Goal: Communication & Community: Answer question/provide support

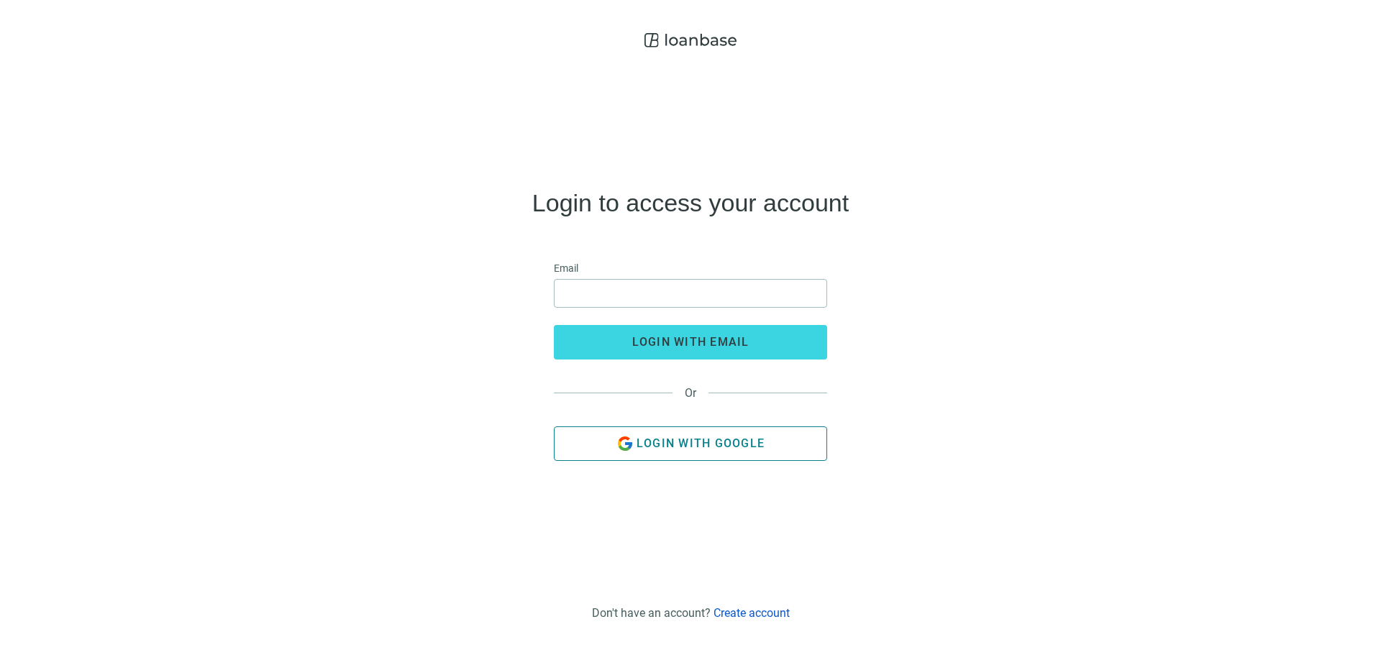
click at [705, 457] on button "Login with Google" at bounding box center [690, 443] width 273 height 35
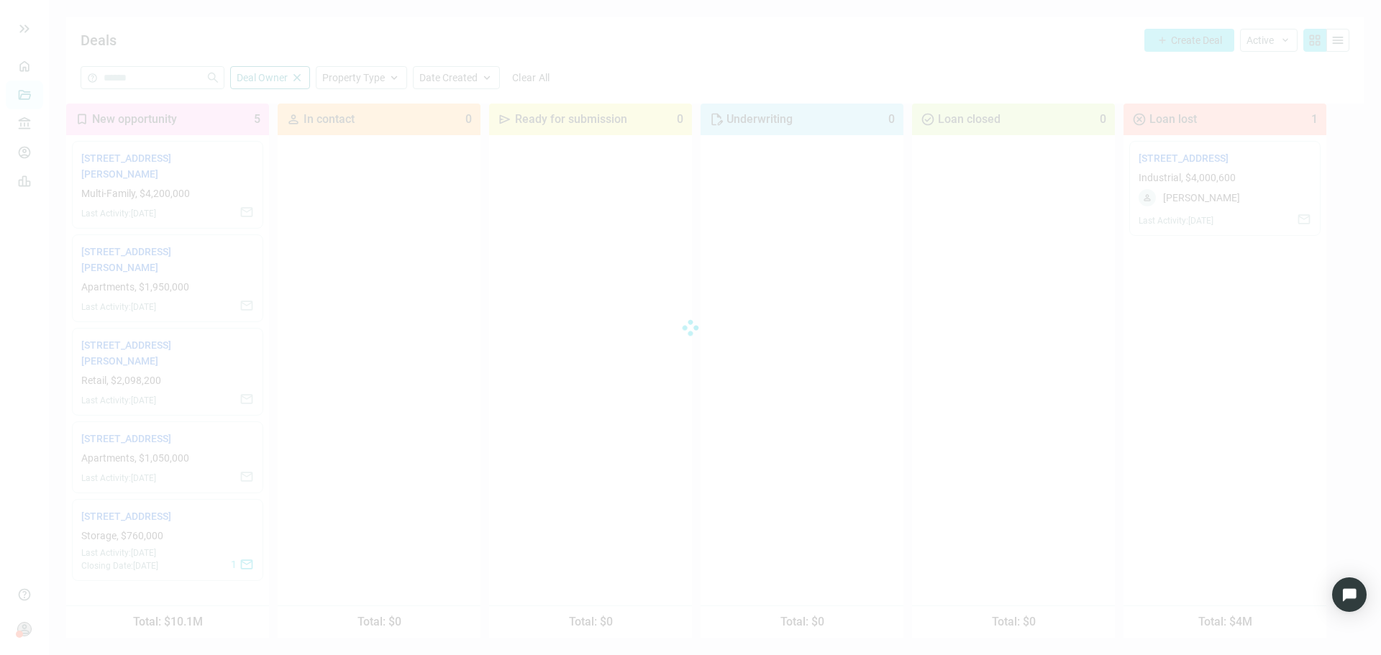
click at [104, 255] on div at bounding box center [690, 327] width 1381 height 655
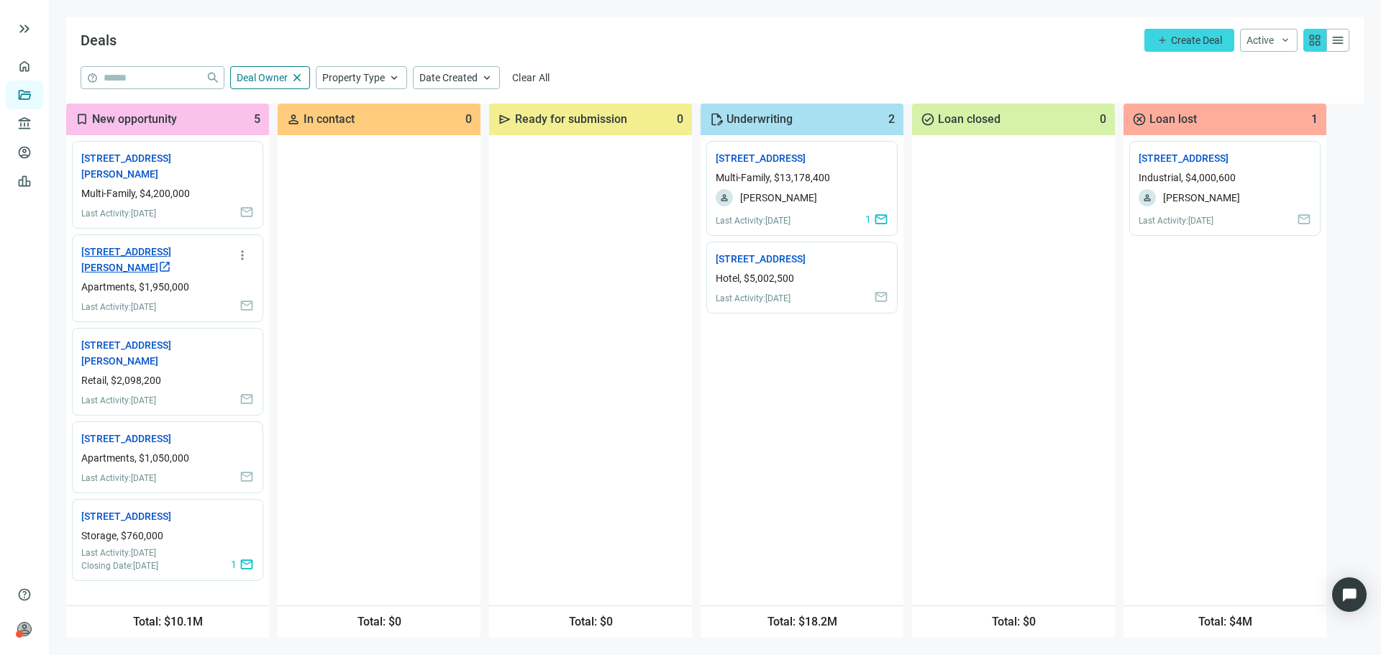
click at [127, 250] on link "1490 Carpenter Rd, Tifton, GA 31793 open_in_new" at bounding box center [145, 260] width 129 height 32
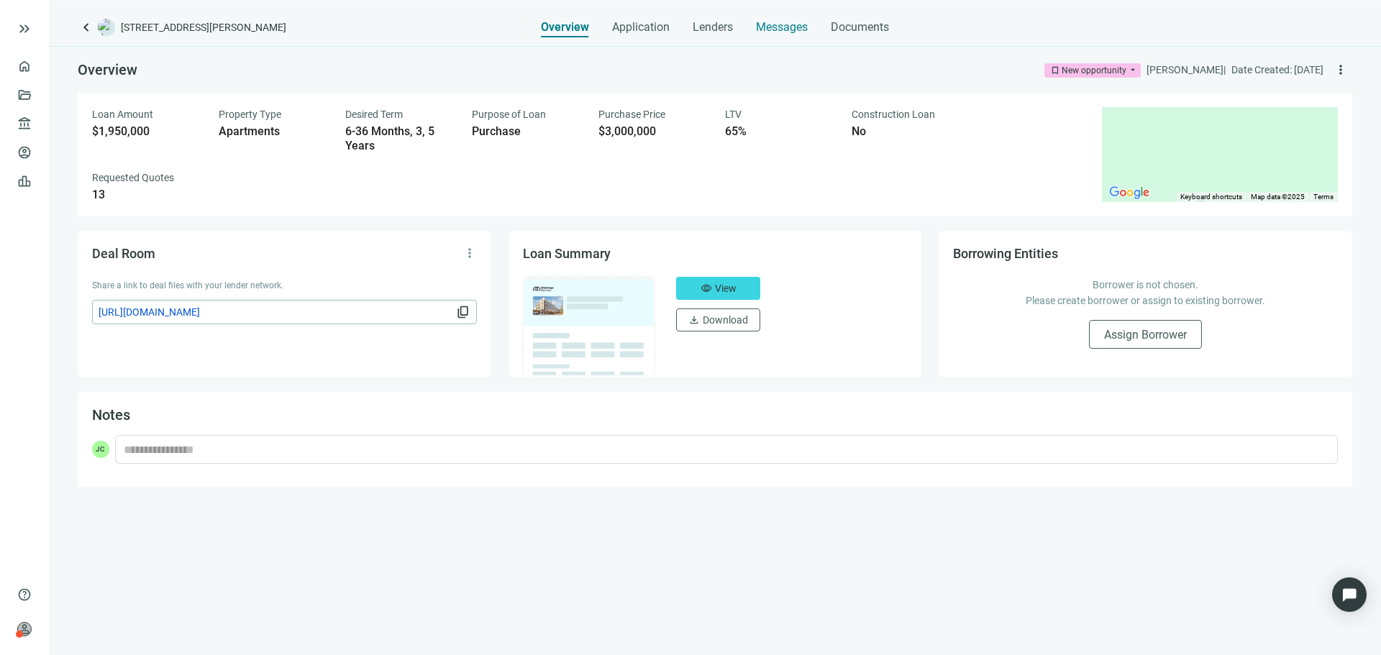
click at [784, 28] on span "Messages" at bounding box center [782, 27] width 52 height 14
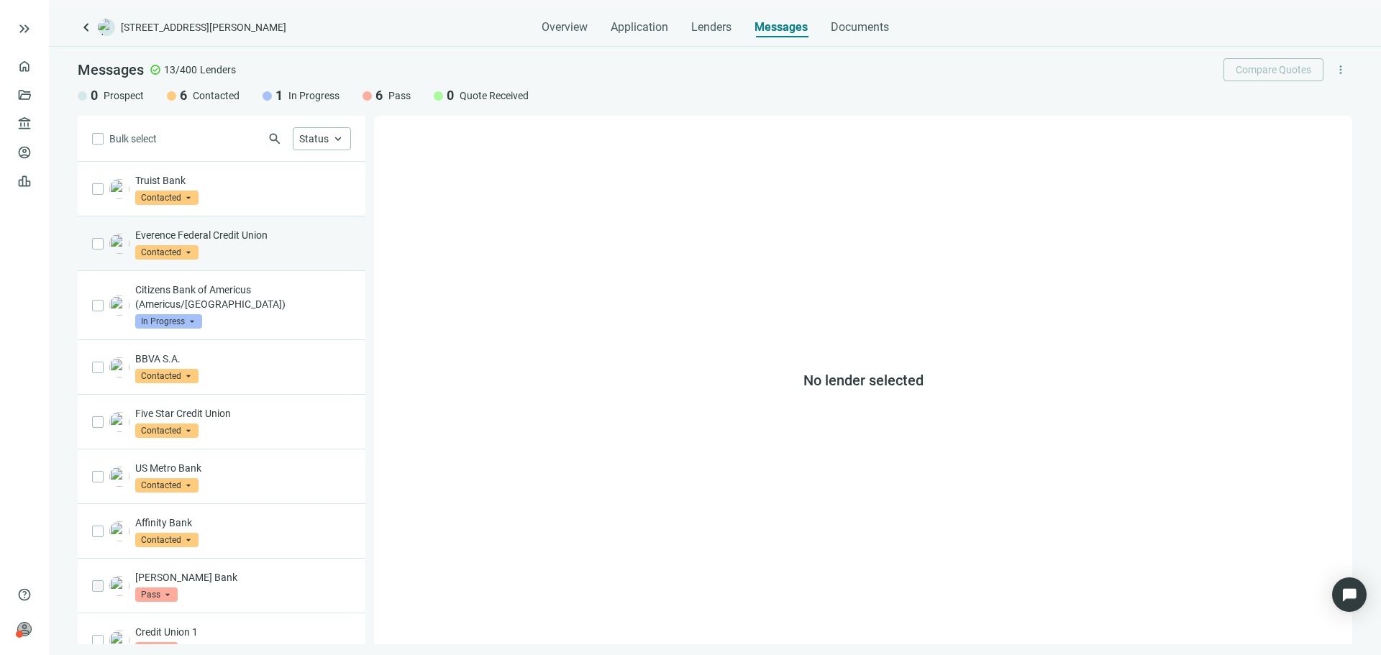
click at [265, 239] on p "Everence Federal Credit Union" at bounding box center [243, 235] width 216 height 14
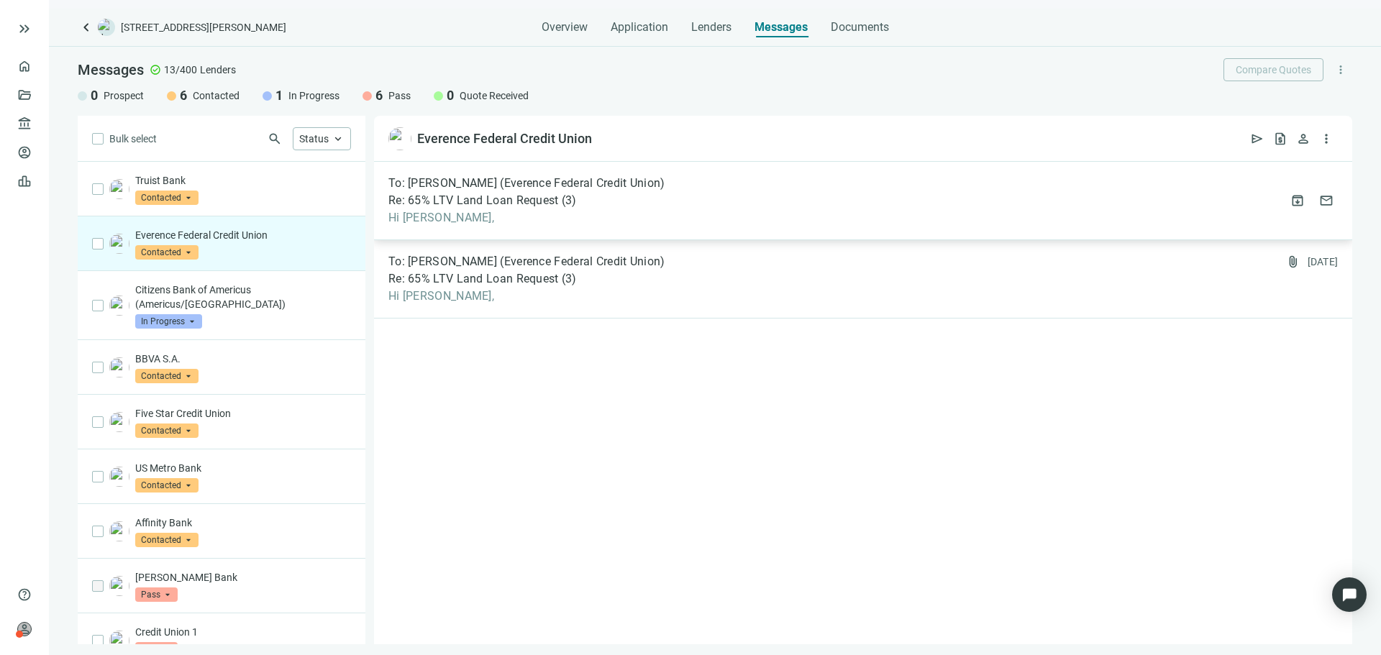
click at [677, 205] on div "To: Matt Smith (Everence Federal Credit Union) Re: 65% LTV Land Loan Request ( …" at bounding box center [863, 201] width 978 height 78
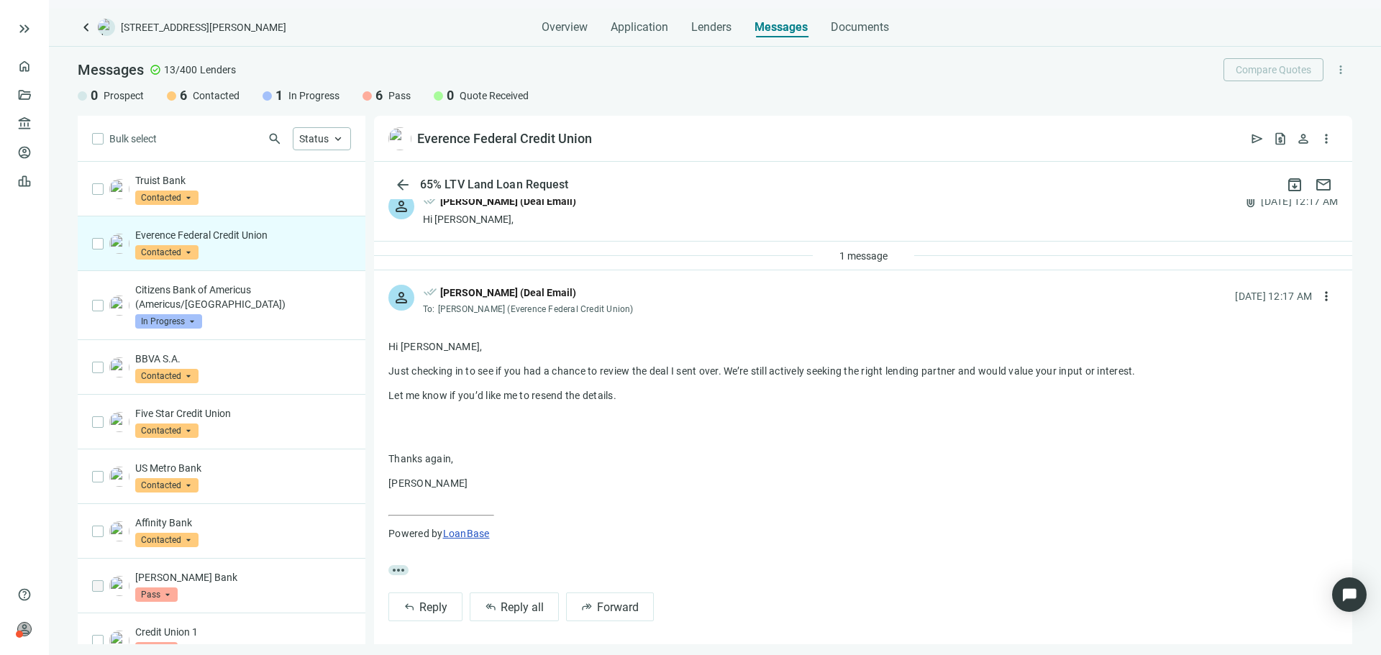
scroll to position [26, 0]
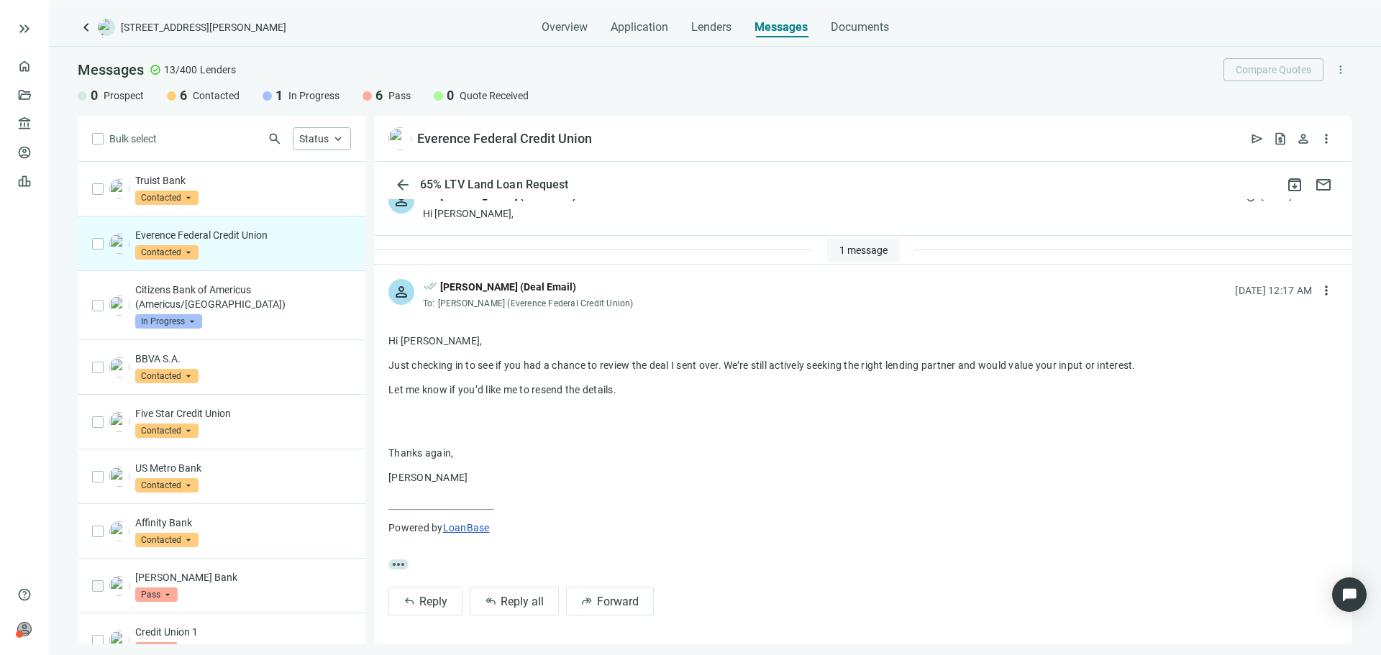
click at [856, 249] on span "1 message" at bounding box center [863, 250] width 48 height 12
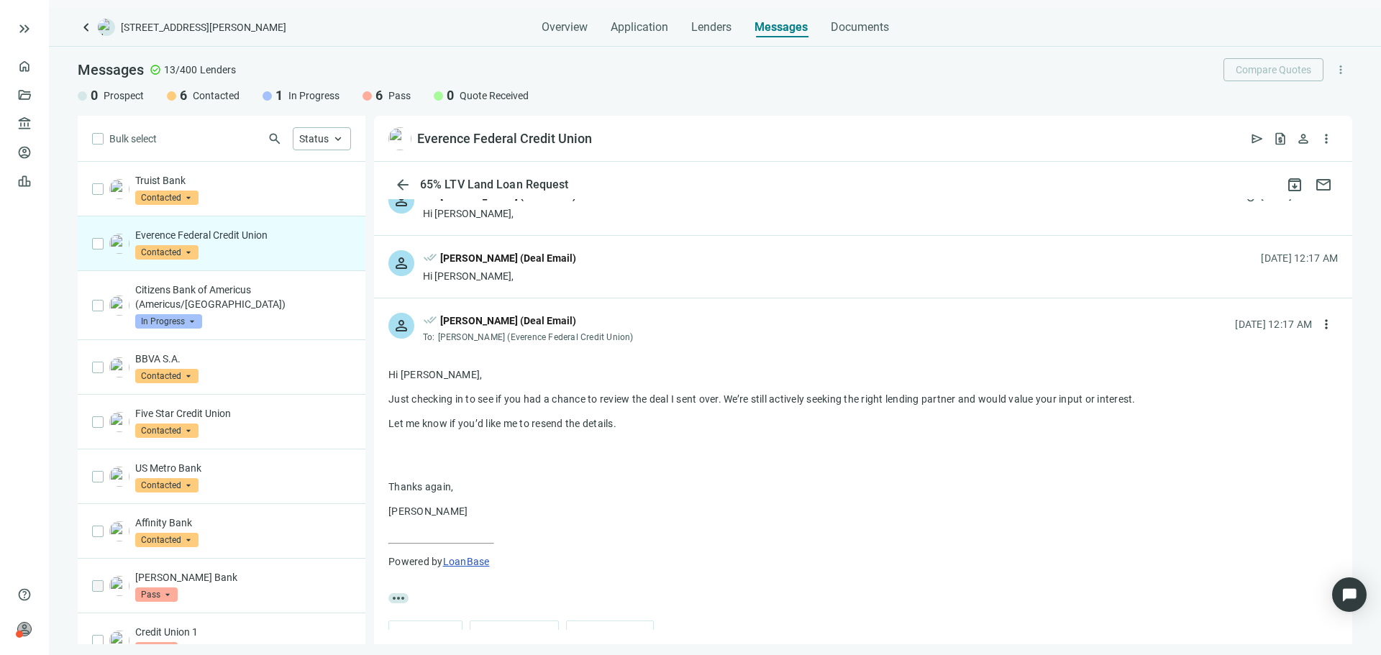
scroll to position [0, 0]
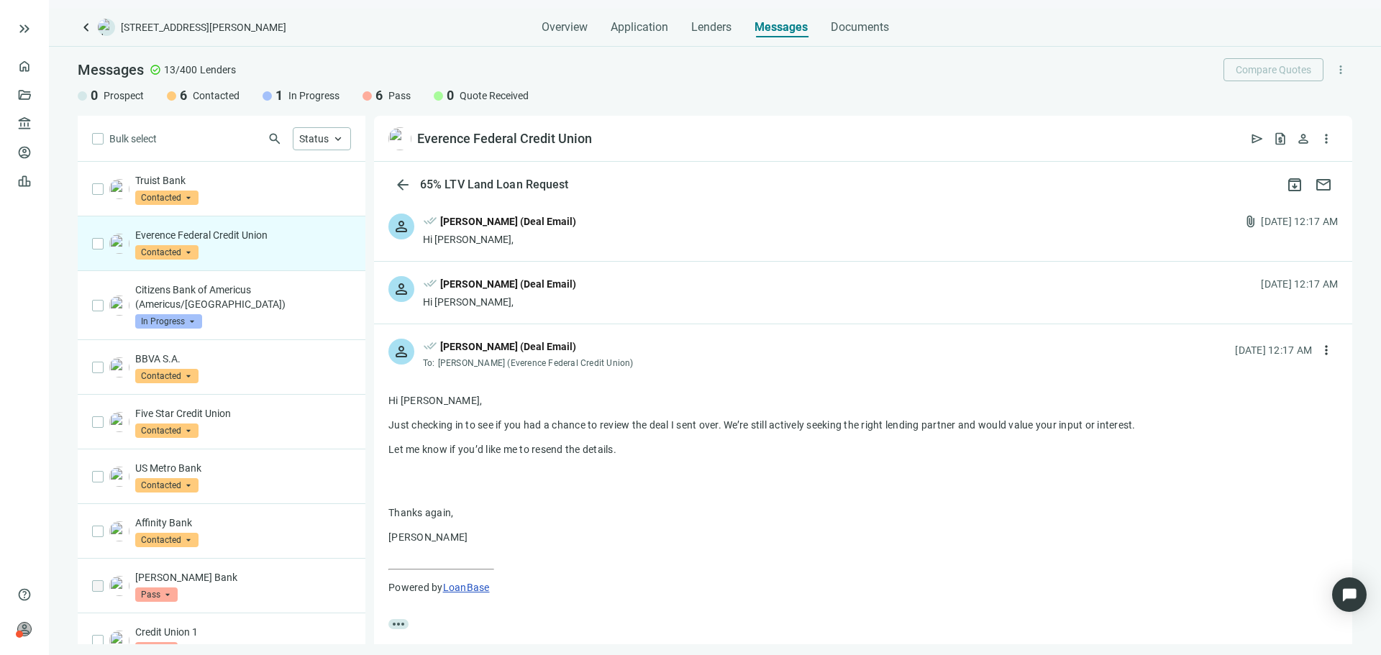
click at [644, 225] on div "person done_all Jaideep Chadha (Deal Email) Hi Matt, attach_file 08.20.2025, 12…" at bounding box center [863, 230] width 978 height 62
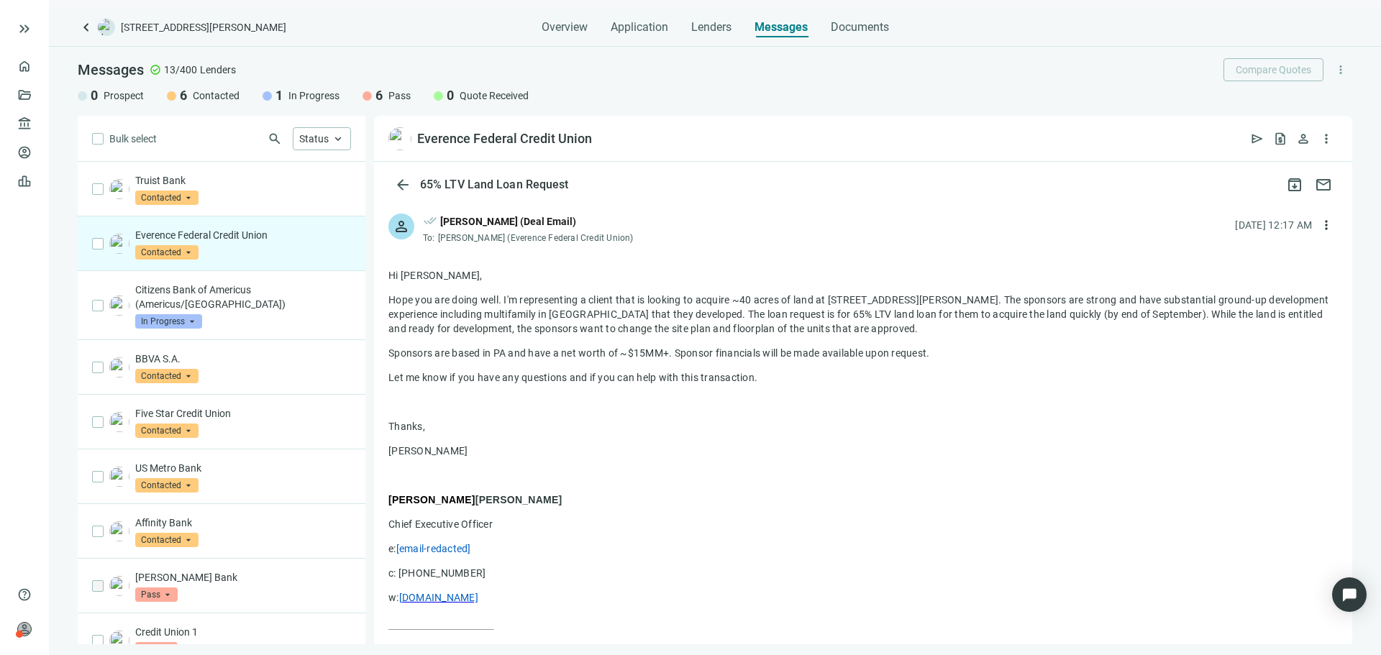
click at [662, 296] on p "Hope you are doing well. I'm representing a client that is looking to acquire ~…" at bounding box center [862, 314] width 949 height 43
drag, startPoint x: 662, startPoint y: 296, endPoint x: 979, endPoint y: 380, distance: 328.1
click at [979, 380] on div "Hi Matt, Hope you are doing well. I'm representing a client that is looking to …" at bounding box center [862, 461] width 949 height 387
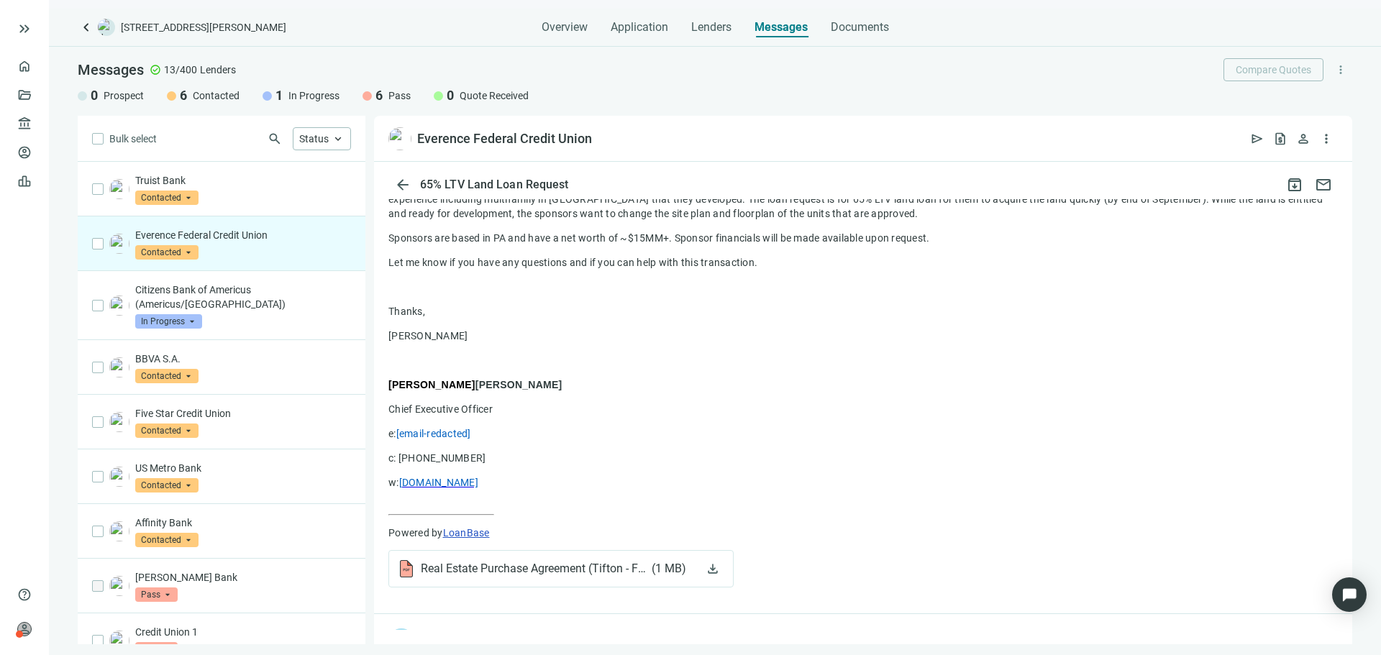
scroll to position [431, 0]
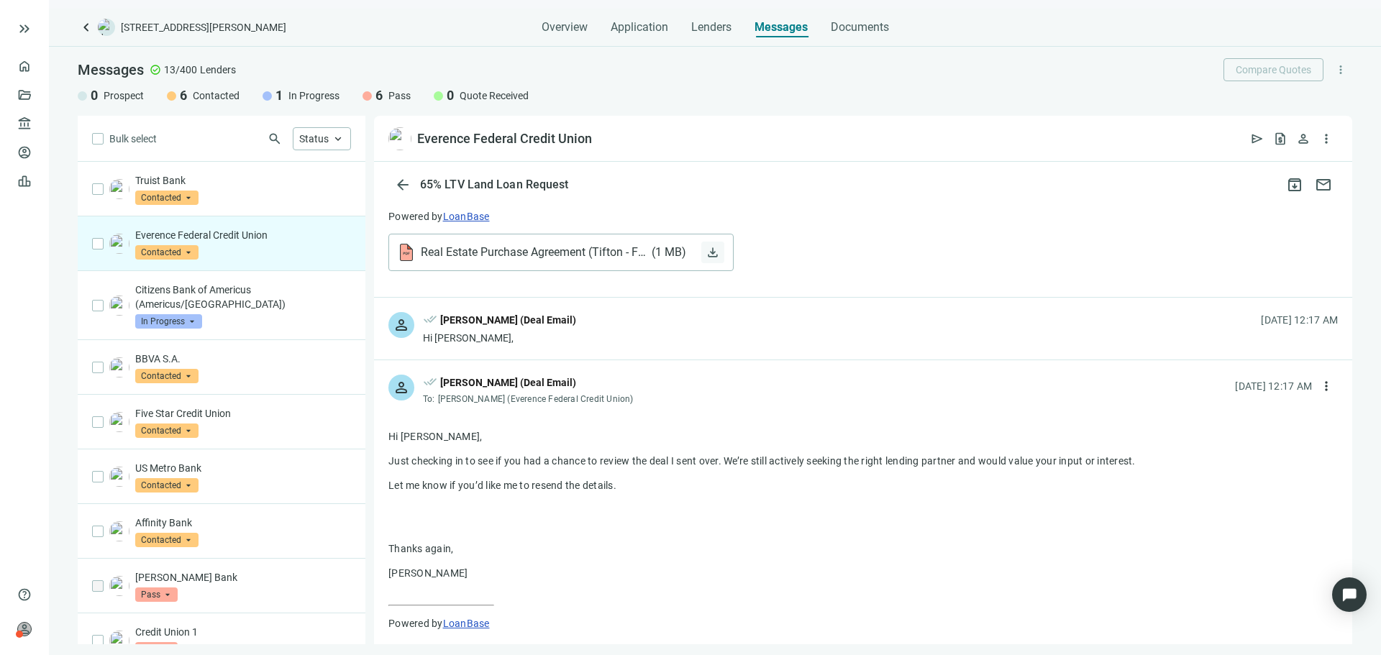
click at [718, 250] on span "download" at bounding box center [712, 252] width 14 height 14
click at [749, 339] on div "person done_all Jaideep Chadha (Deal Email) Hi Matt, 08.21.2025, 12:17 AM" at bounding box center [863, 329] width 978 height 62
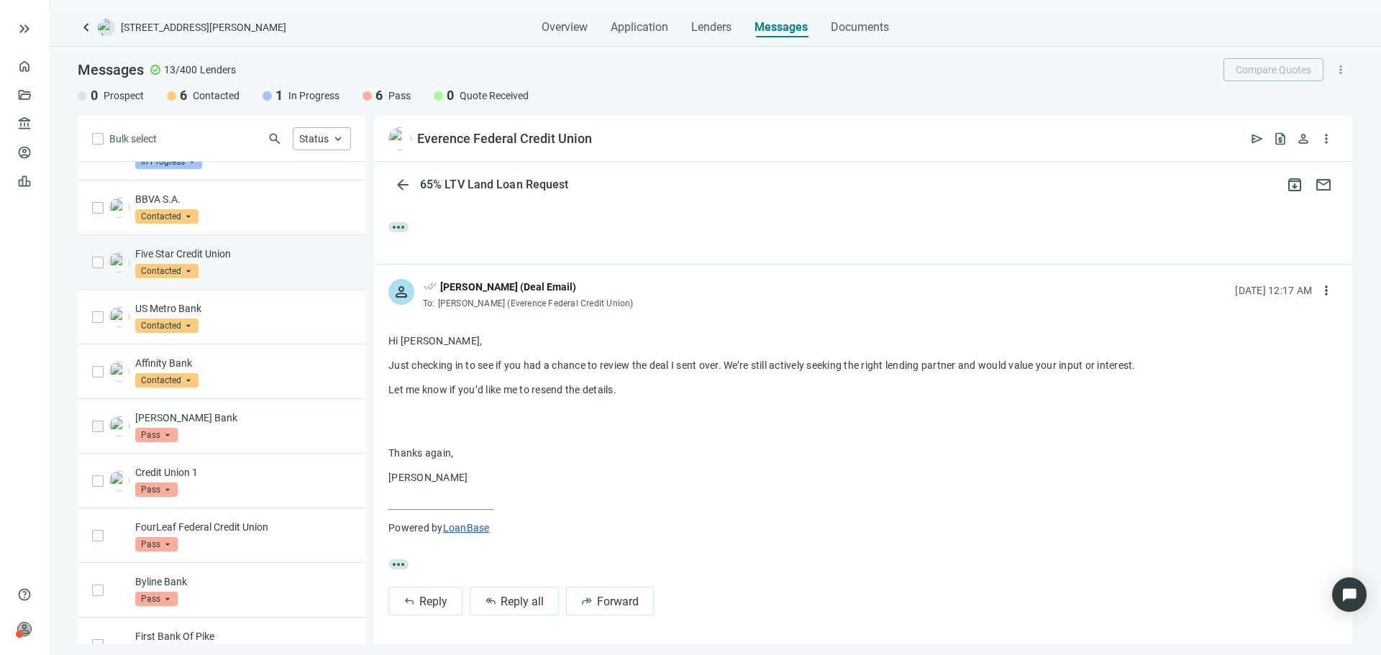
scroll to position [242, 0]
